Goal: Transaction & Acquisition: Book appointment/travel/reservation

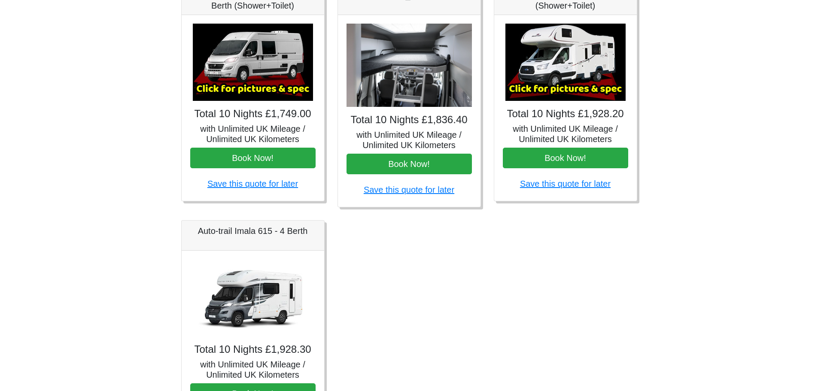
scroll to position [466, 0]
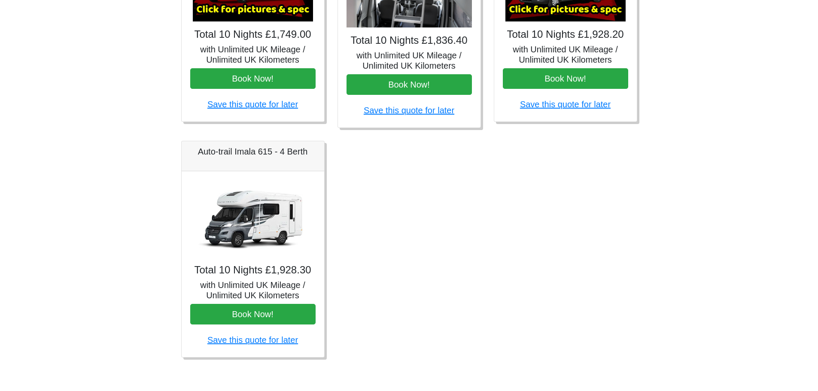
click at [263, 261] on div "Total 10 Nights £1,928.30 with Unlimited UK Mileage / Unlimited UK Kilometers B…" at bounding box center [253, 264] width 143 height 186
click at [267, 209] on img at bounding box center [253, 218] width 120 height 77
click at [276, 154] on h5 "Auto-trail Imala 615 - 4 Berth" at bounding box center [252, 151] width 125 height 10
drag, startPoint x: 277, startPoint y: 209, endPoint x: 277, endPoint y: 240, distance: 31.4
click at [277, 208] on img at bounding box center [253, 218] width 120 height 77
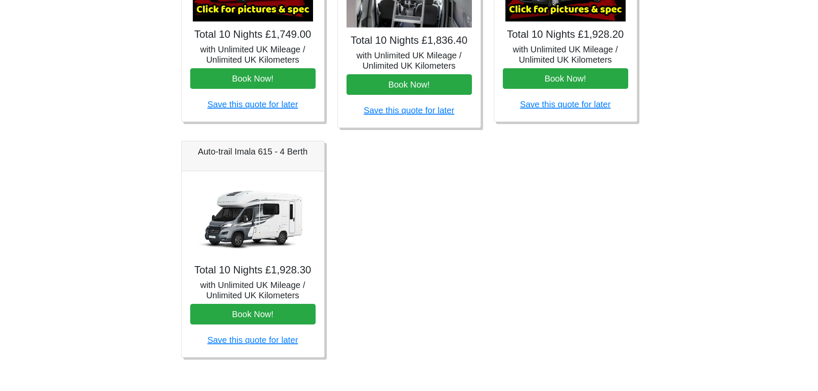
click at [264, 274] on h4 "Total 10 Nights £1,928.30" at bounding box center [252, 270] width 125 height 12
click at [278, 286] on h5 "with Unlimited UK Mileage / Unlimited UK Kilometers" at bounding box center [252, 290] width 125 height 21
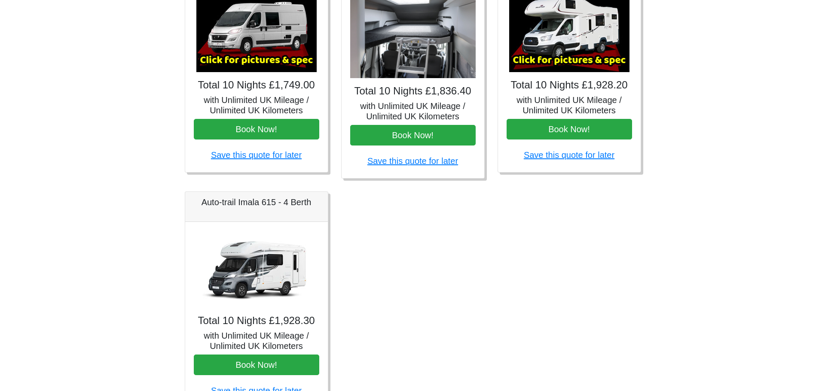
scroll to position [337, 0]
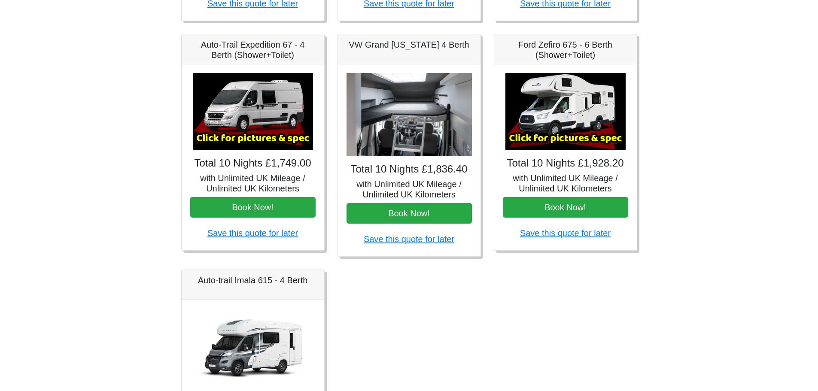
click at [573, 116] on img at bounding box center [566, 111] width 120 height 77
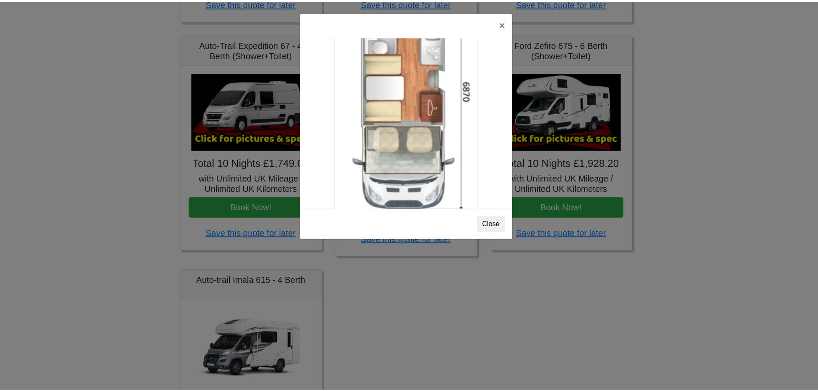
scroll to position [1515, 0]
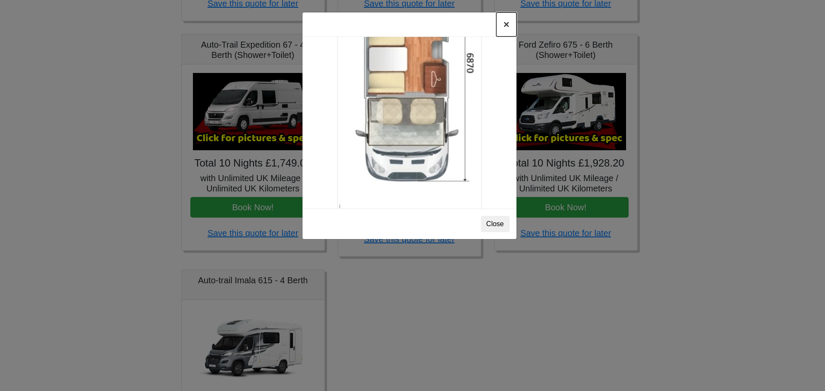
click at [506, 21] on button "×" at bounding box center [506, 24] width 20 height 24
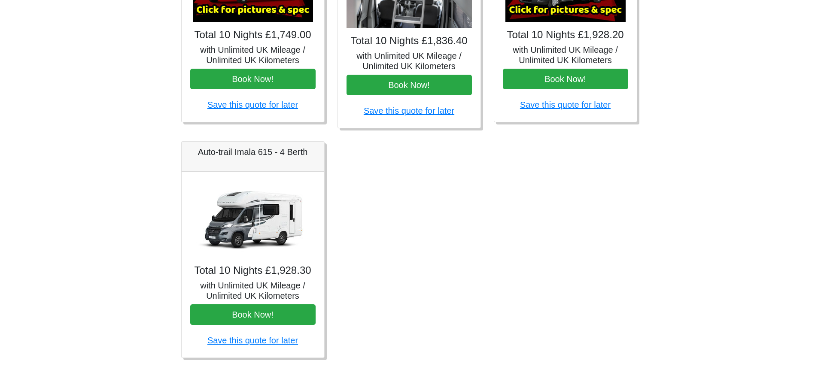
scroll to position [466, 0]
click at [259, 277] on div "Total 10 Nights £1,928.30 with Unlimited UK Mileage / Unlimited UK Kilometers B…" at bounding box center [253, 264] width 143 height 186
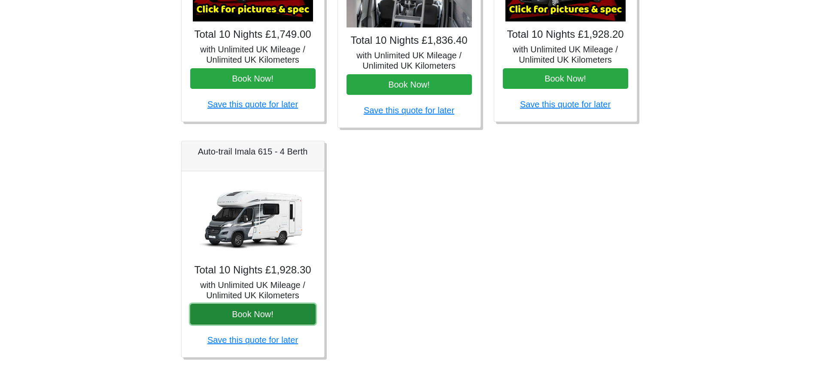
click at [265, 312] on button "Book Now!" at bounding box center [252, 314] width 125 height 21
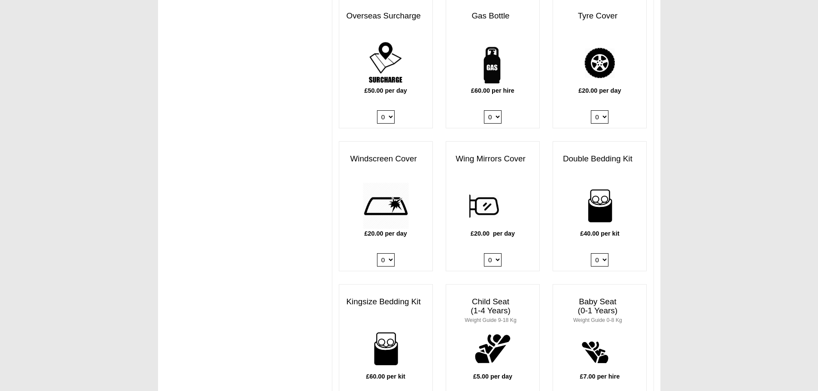
scroll to position [644, 0]
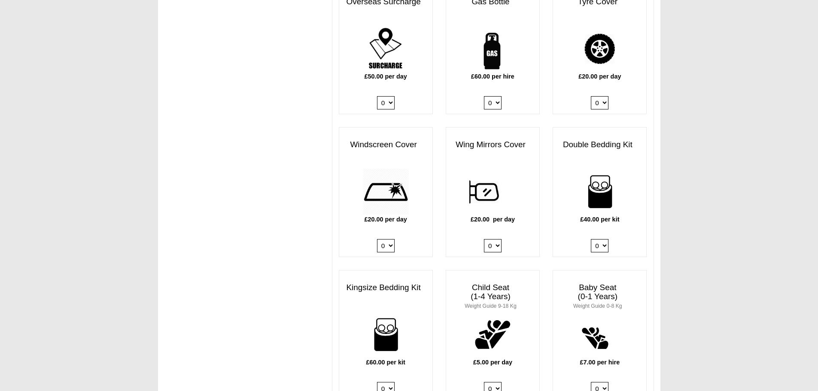
click at [603, 239] on select "0 1 2 3 4" at bounding box center [600, 245] width 18 height 13
select select "Double Bedding Kit x QTY 2 @ 40.00 GBP per kit."
click at [591, 239] on select "0 1 2 3 4" at bounding box center [600, 245] width 18 height 13
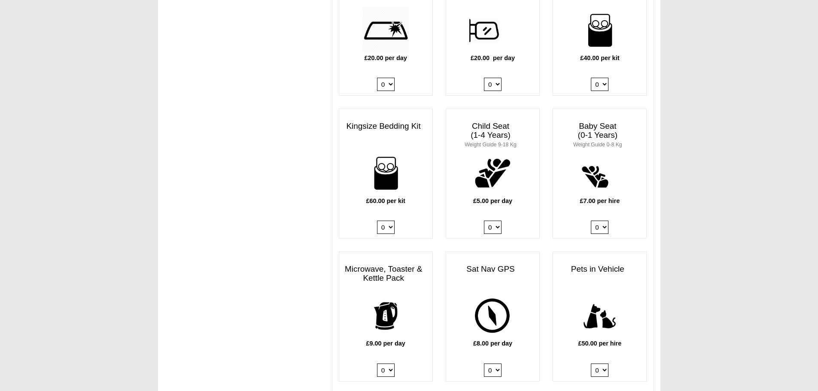
scroll to position [859, 0]
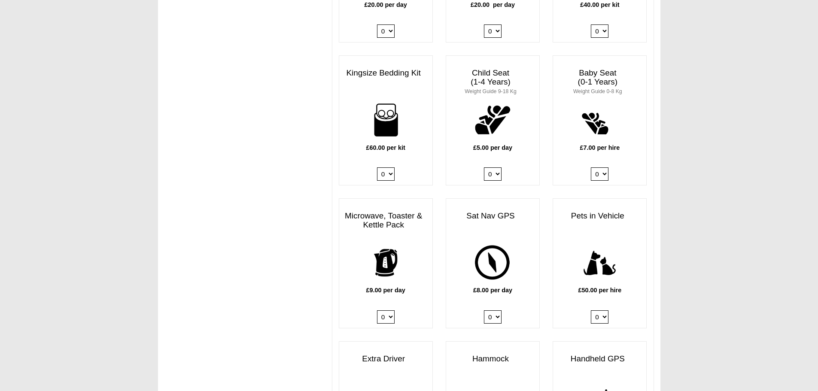
click at [389, 311] on select "0 1" at bounding box center [386, 317] width 18 height 13
select select "Kitchen Pack x QTY 1 @ 9.00 GBP per day."
click at [377, 311] on select "0 1" at bounding box center [386, 317] width 18 height 13
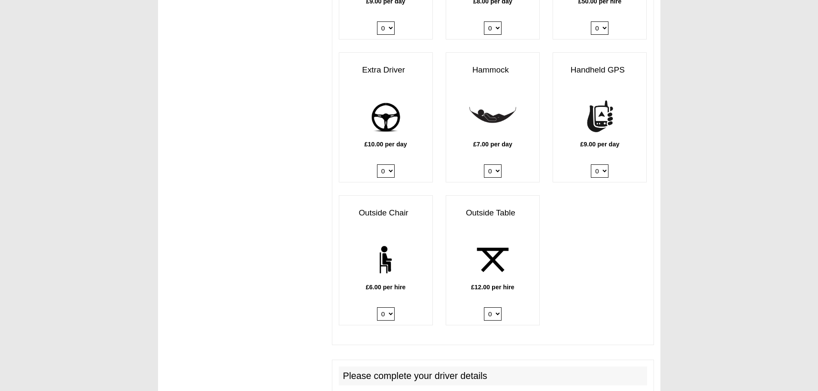
scroll to position [1160, 0]
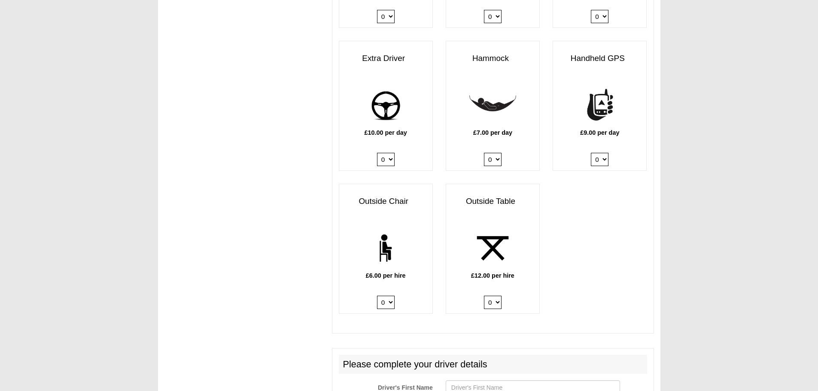
click at [388, 296] on select "0 1 2 3 4 5 6" at bounding box center [386, 302] width 18 height 13
select select "Outside Chair x QTY 4 @ 6.00 GBP per hire."
click at [377, 296] on select "0 1 2 3 4 5 6" at bounding box center [386, 302] width 18 height 13
click at [496, 296] on select "0 1 2" at bounding box center [493, 302] width 18 height 13
select select "Outside Table x QTY 1 @ 12.00 GBP per hire."
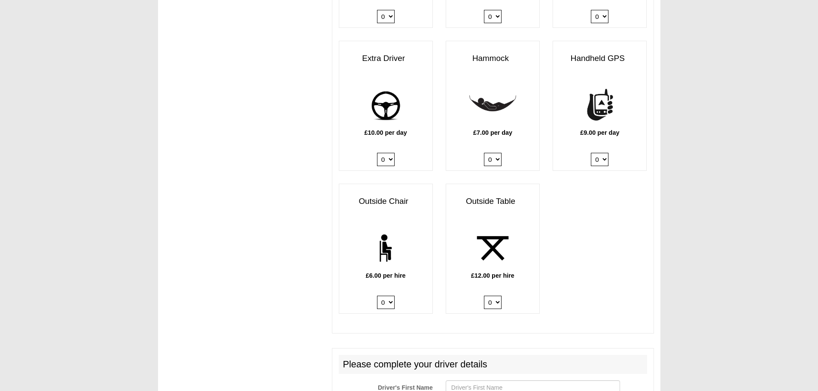
click at [484, 296] on select "0 1 2" at bounding box center [493, 302] width 18 height 13
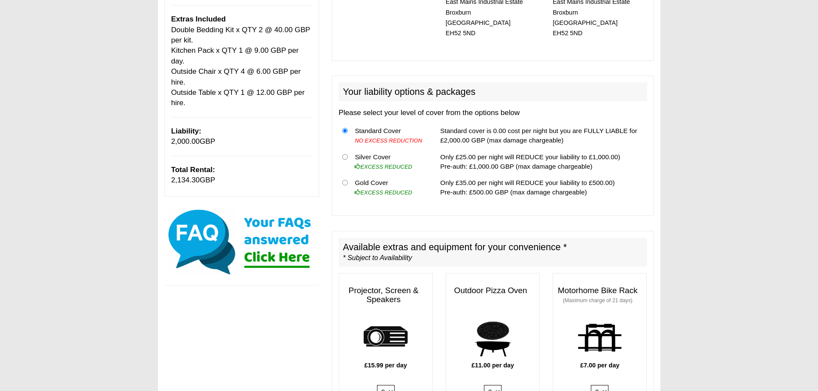
scroll to position [228, 0]
